Goal: Transaction & Acquisition: Purchase product/service

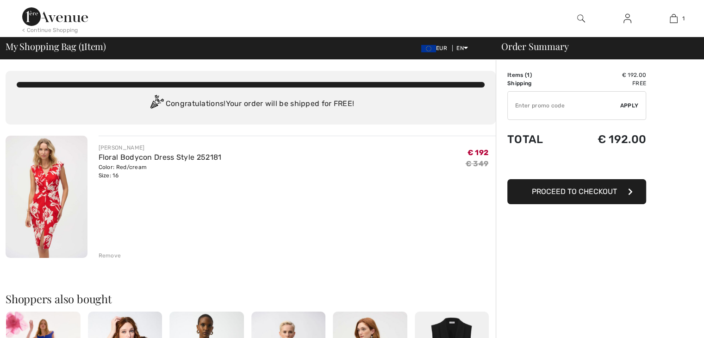
click at [572, 189] on span "Proceed to Checkout" at bounding box center [573, 191] width 85 height 9
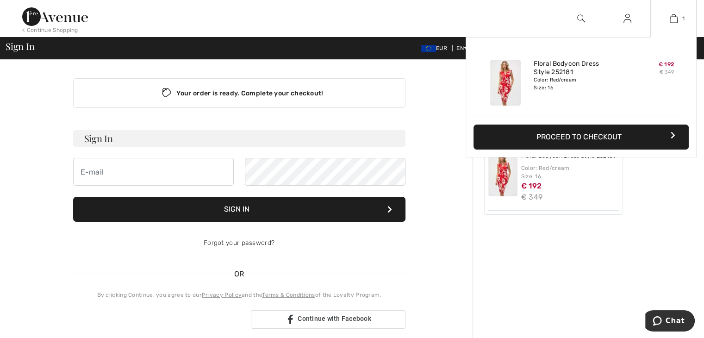
click at [607, 134] on button "Proceed to Checkout" at bounding box center [580, 136] width 215 height 25
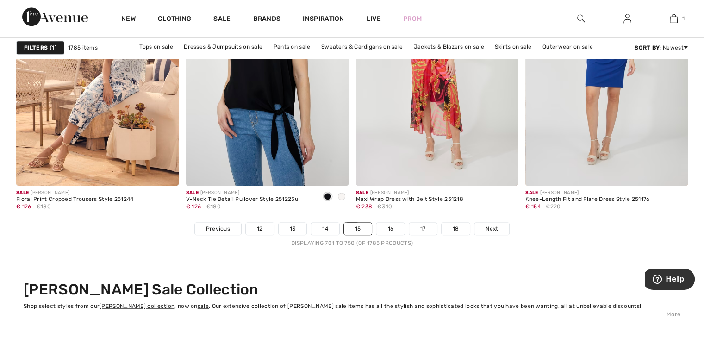
scroll to position [4252, 0]
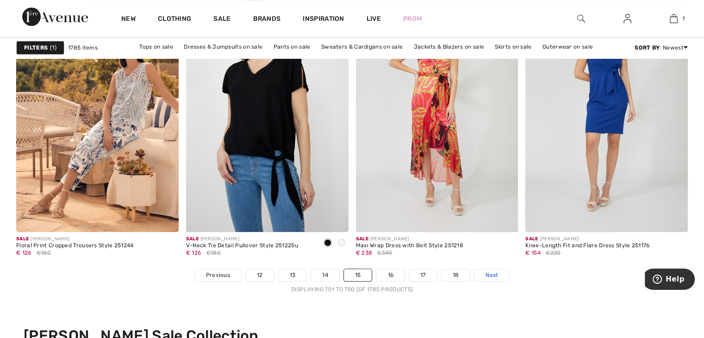
click at [492, 276] on span "Next" at bounding box center [491, 275] width 12 height 8
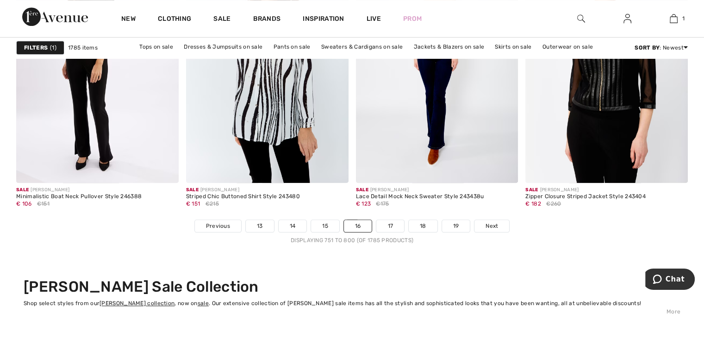
scroll to position [4302, 0]
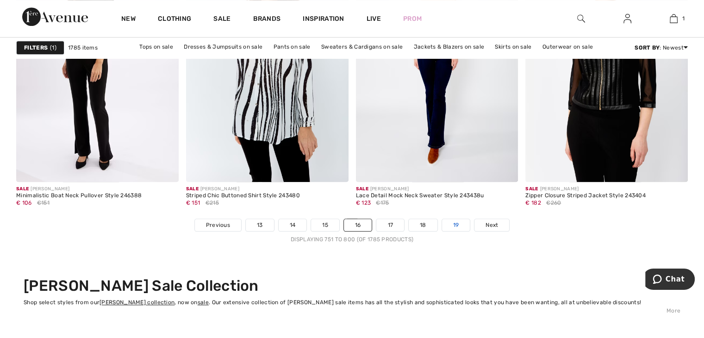
click at [455, 224] on link "19" at bounding box center [456, 225] width 28 height 12
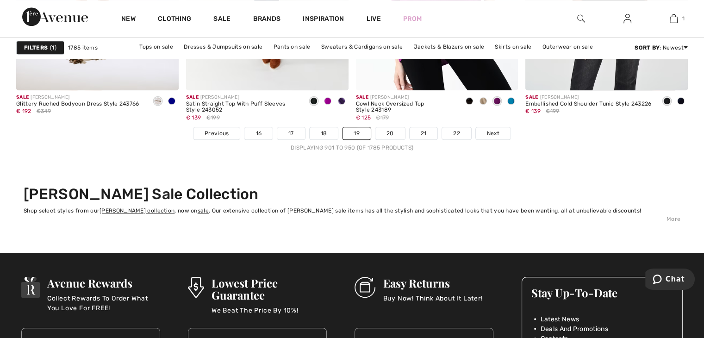
scroll to position [4394, 0]
